Goal: Submit feedback/report problem

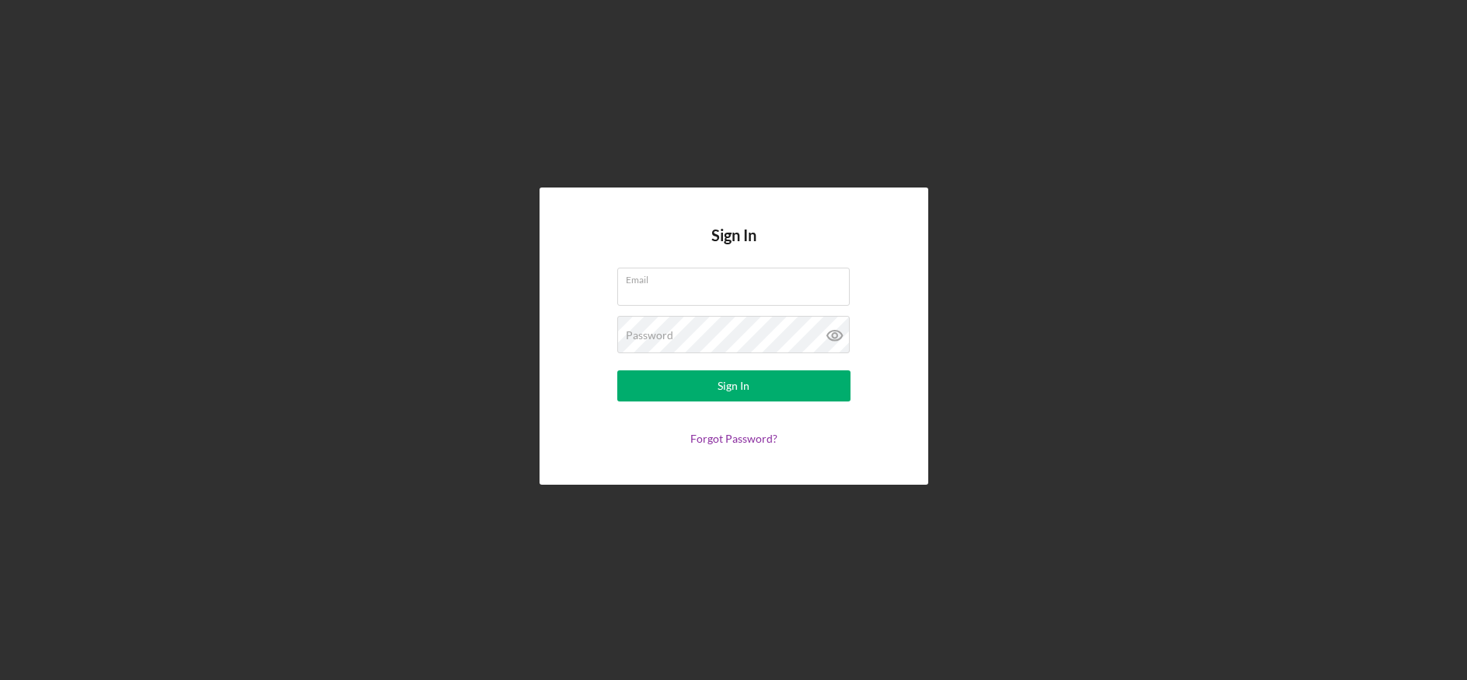
type input "[EMAIL_ADDRESS][DOMAIN_NAME]"
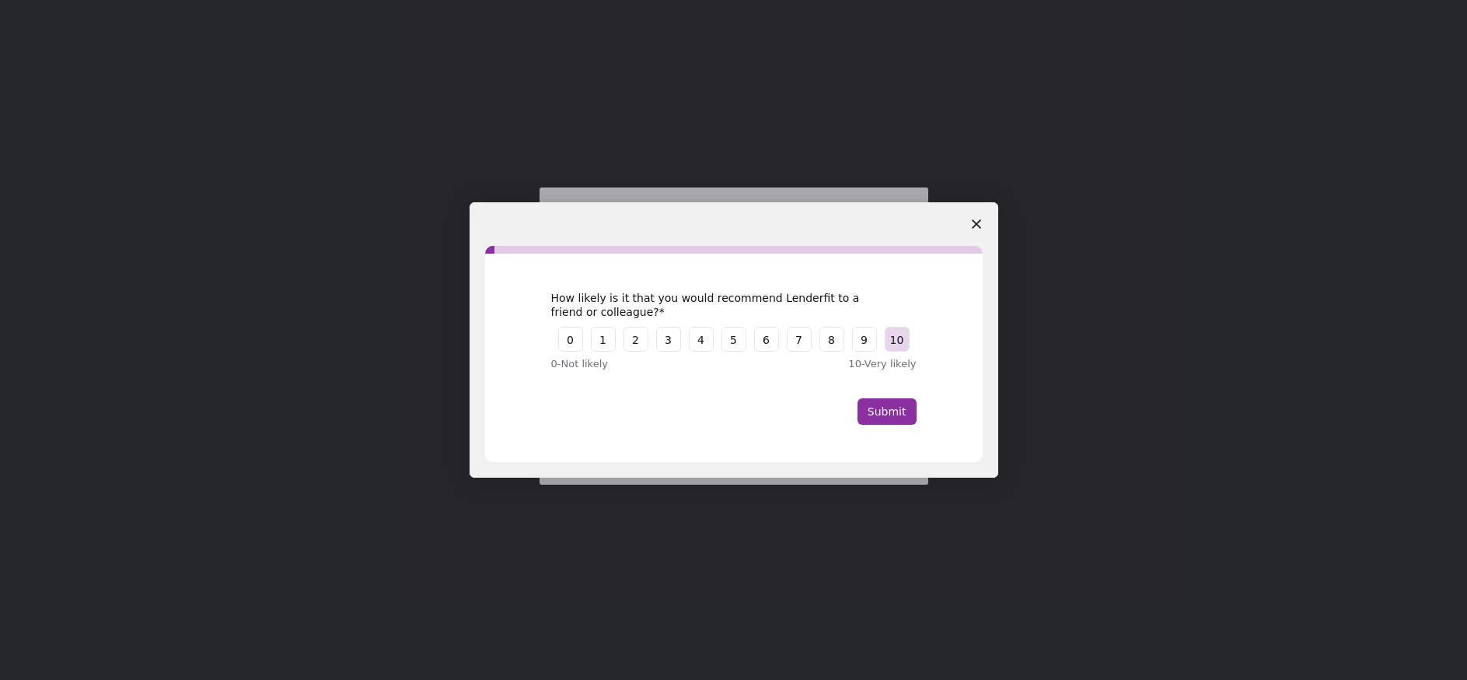
click at [900, 338] on button "10" at bounding box center [897, 339] width 25 height 25
click at [876, 414] on button "Submit" at bounding box center [887, 411] width 59 height 26
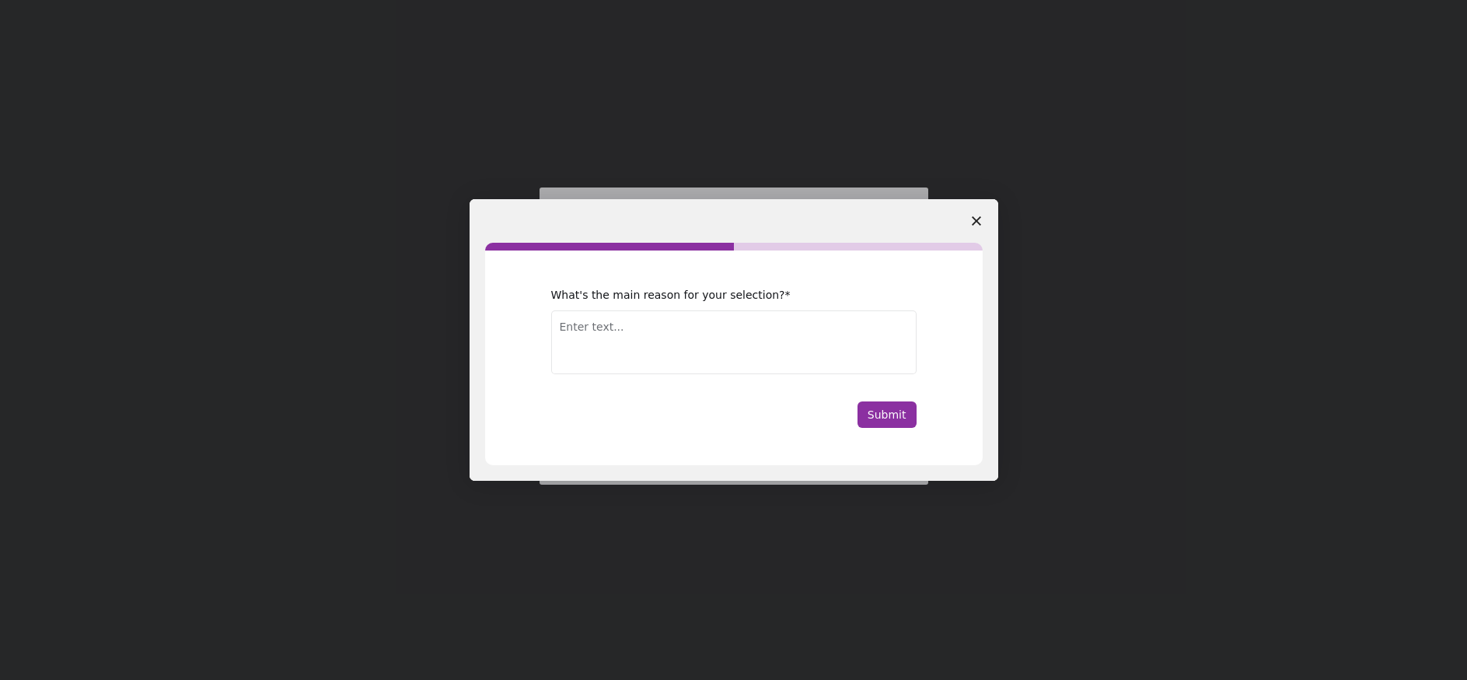
click at [568, 323] on textarea "Enter text..." at bounding box center [733, 342] width 365 height 64
type textarea "Easy to use"
click at [898, 412] on button "Submit" at bounding box center [887, 414] width 59 height 26
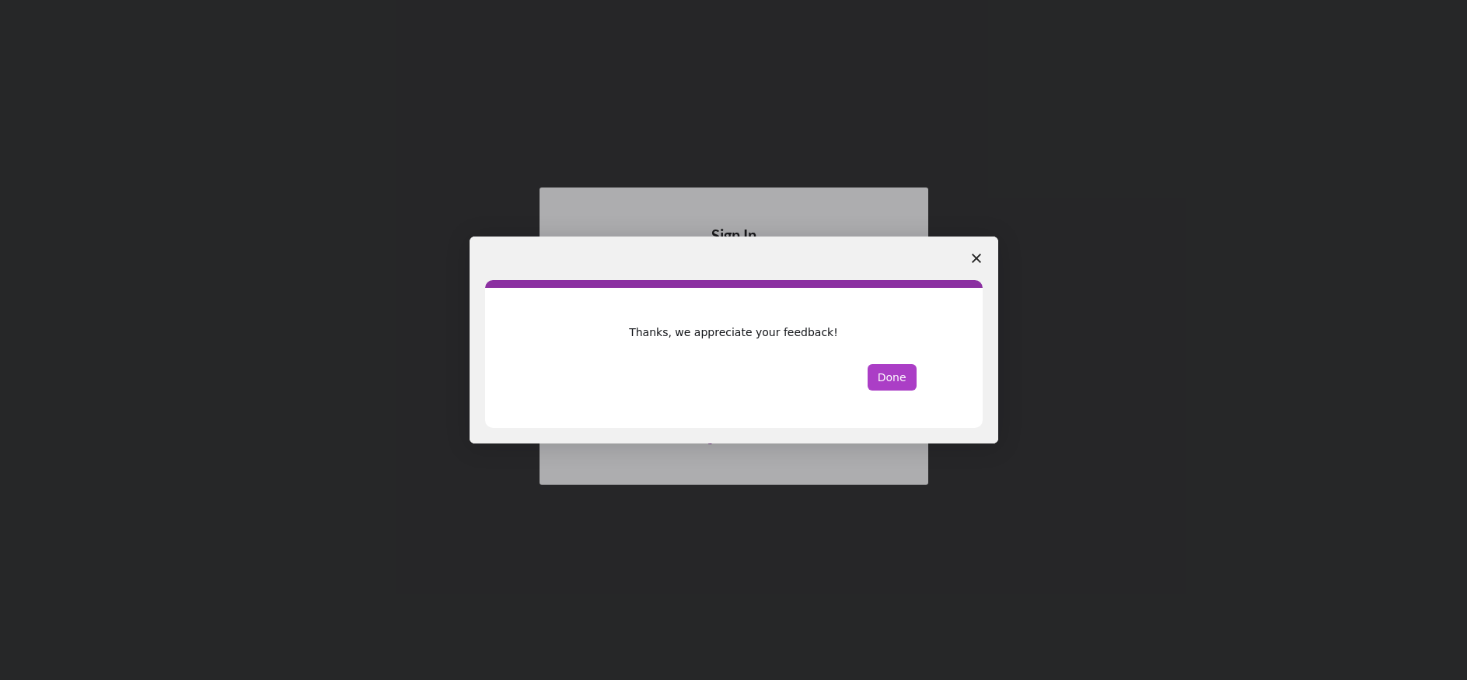
click at [886, 374] on button "Done" at bounding box center [892, 377] width 49 height 26
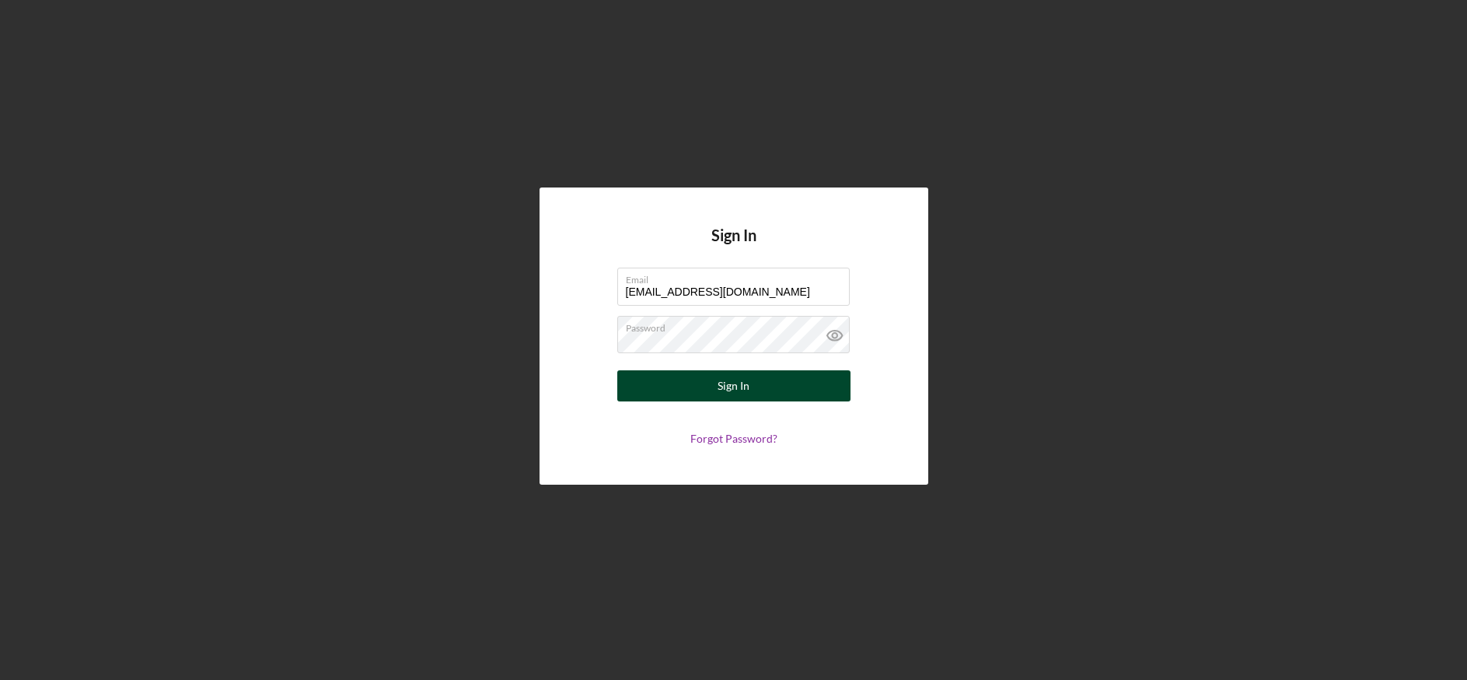
click at [760, 373] on button "Sign In" at bounding box center [733, 385] width 233 height 31
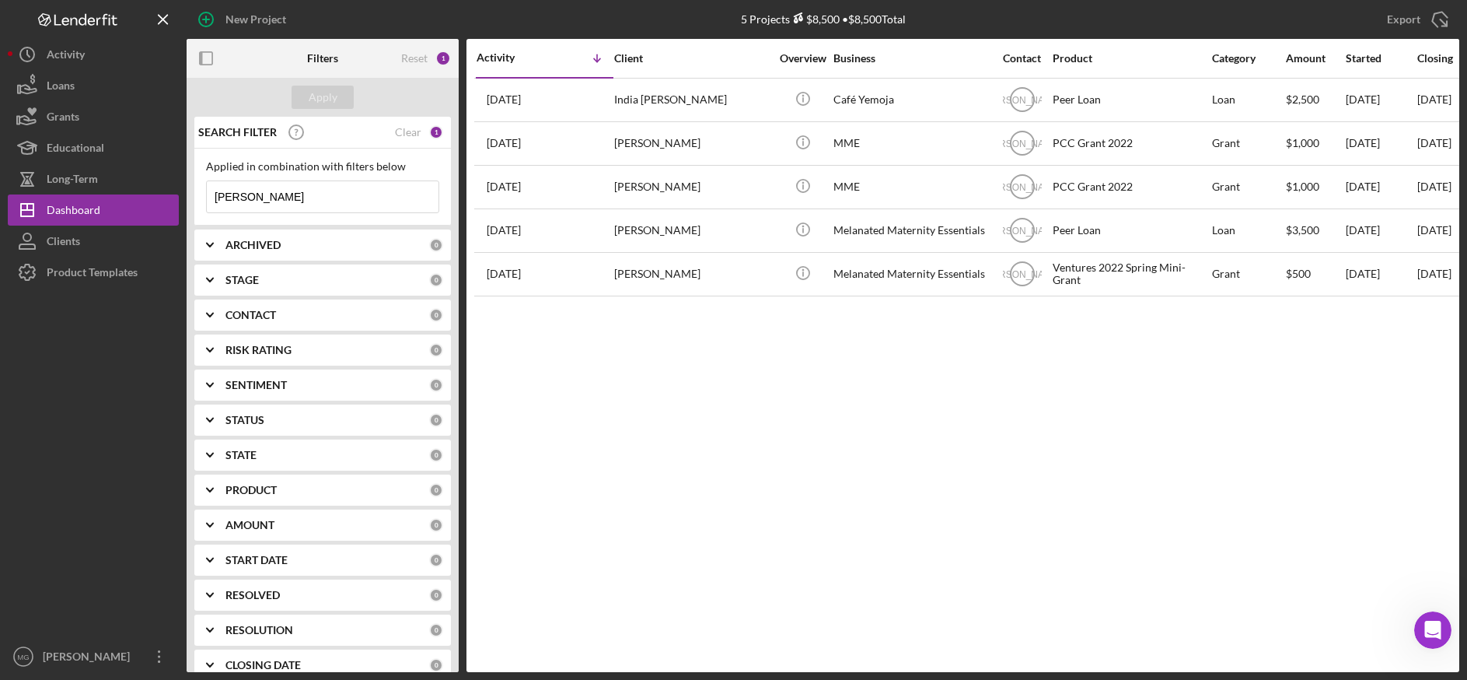
click at [1189, 481] on div "Activity Icon/Table Sort Arrow Client Overview Business Contact Product Categor…" at bounding box center [963, 355] width 993 height 633
click at [395, 126] on div "Clear" at bounding box center [408, 132] width 26 height 12
